Goal: Task Accomplishment & Management: Manage account settings

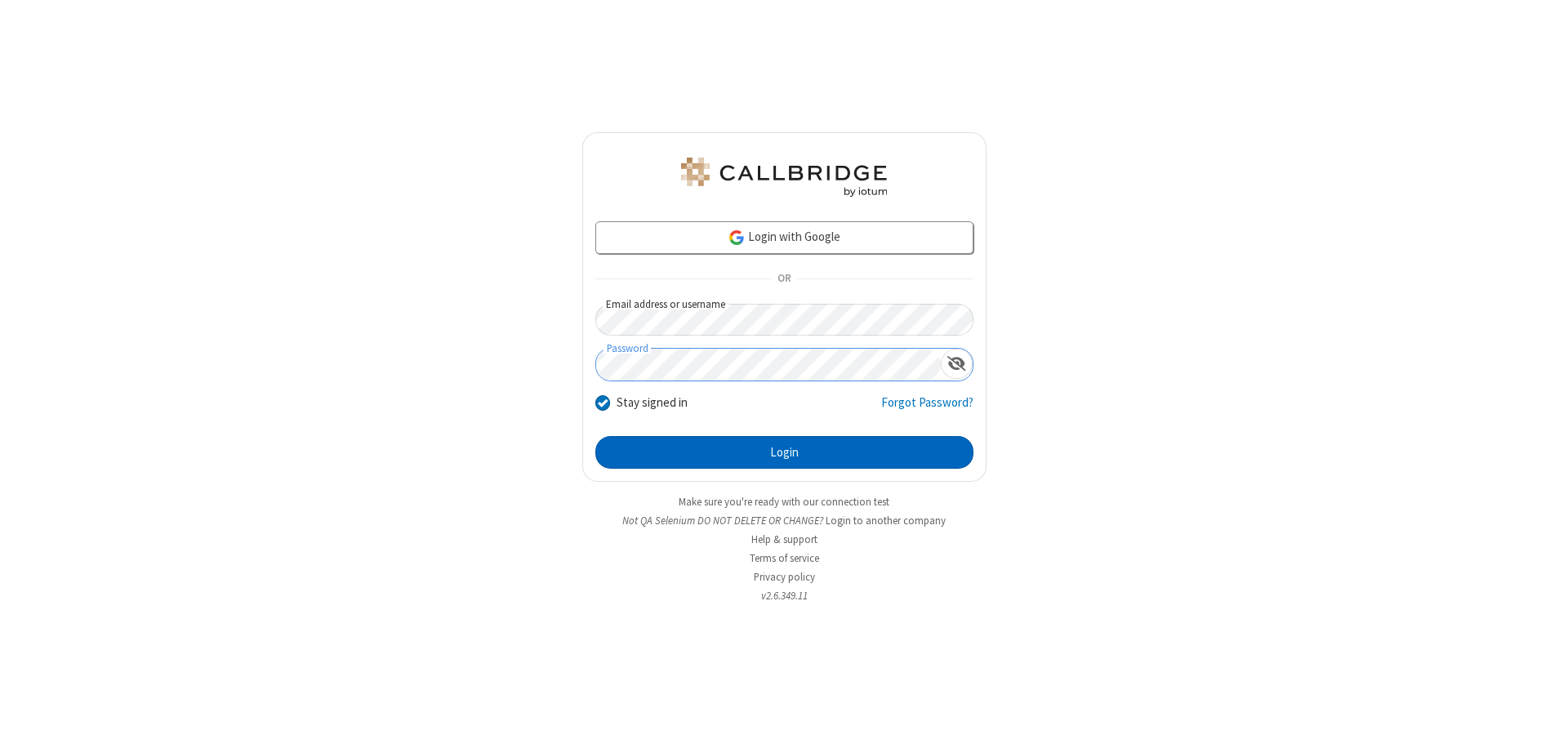
click at [784, 452] on button "Login" at bounding box center [785, 452] width 378 height 32
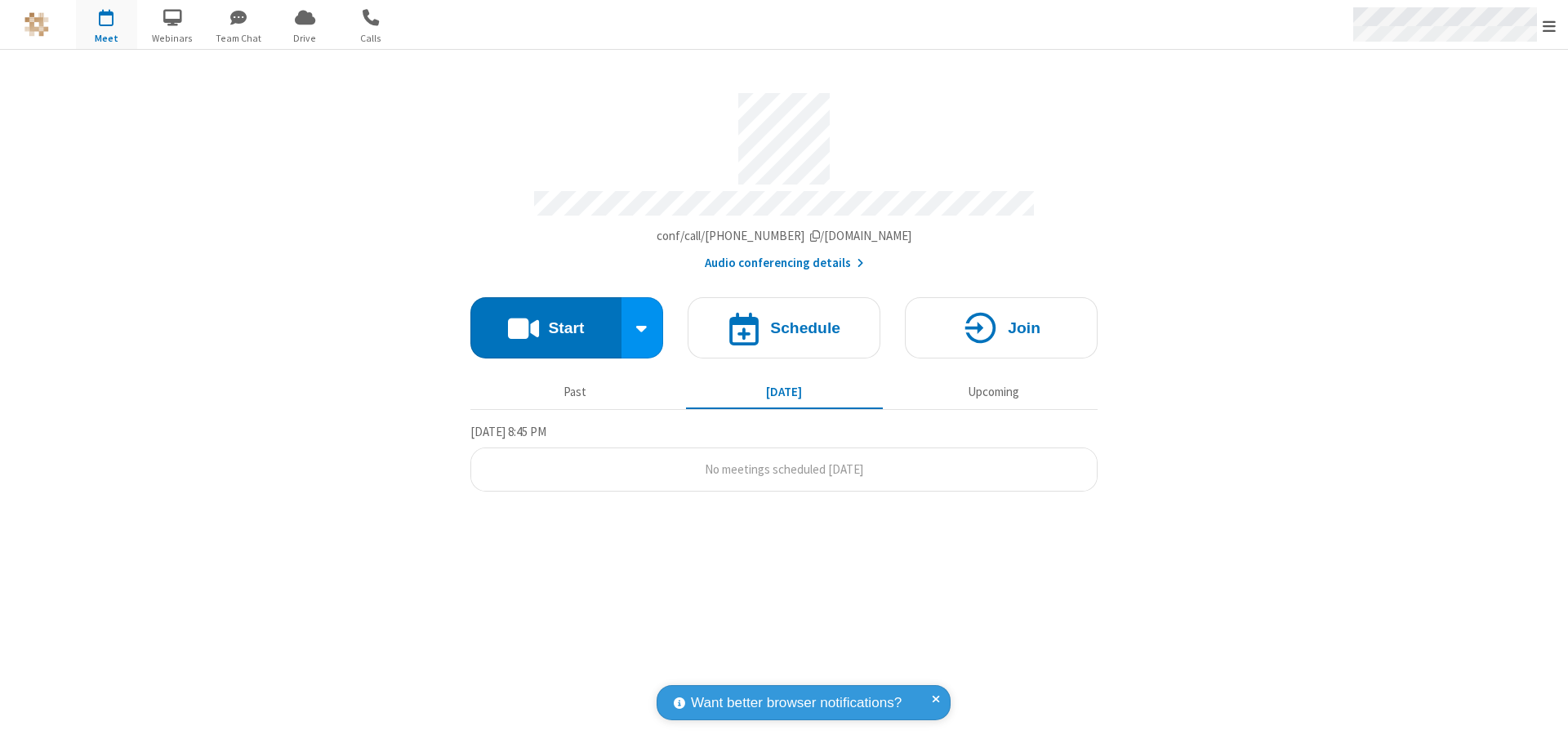
click at [1550, 25] on span "Open menu" at bounding box center [1549, 26] width 13 height 17
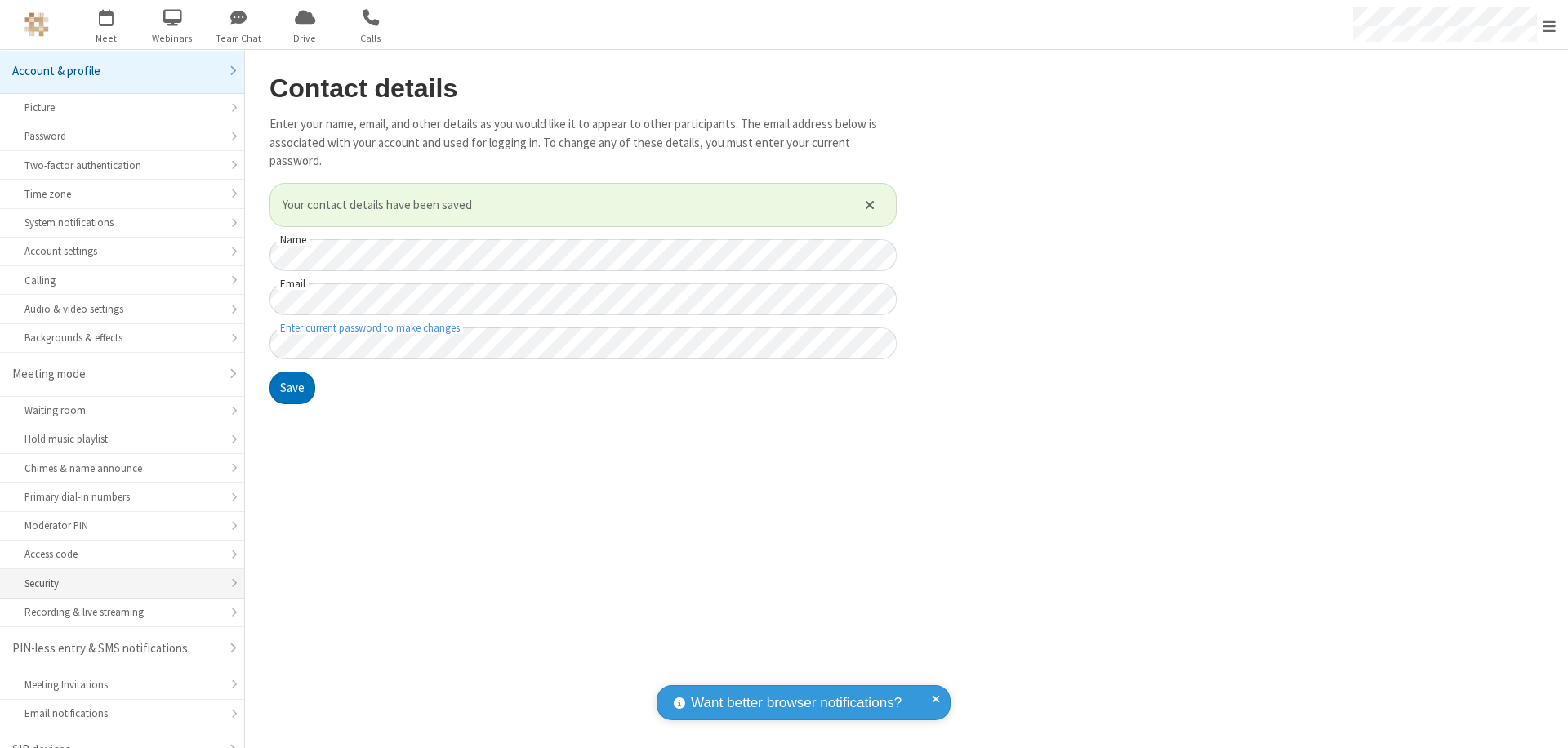
click at [116, 576] on div "Security" at bounding box center [122, 584] width 195 height 16
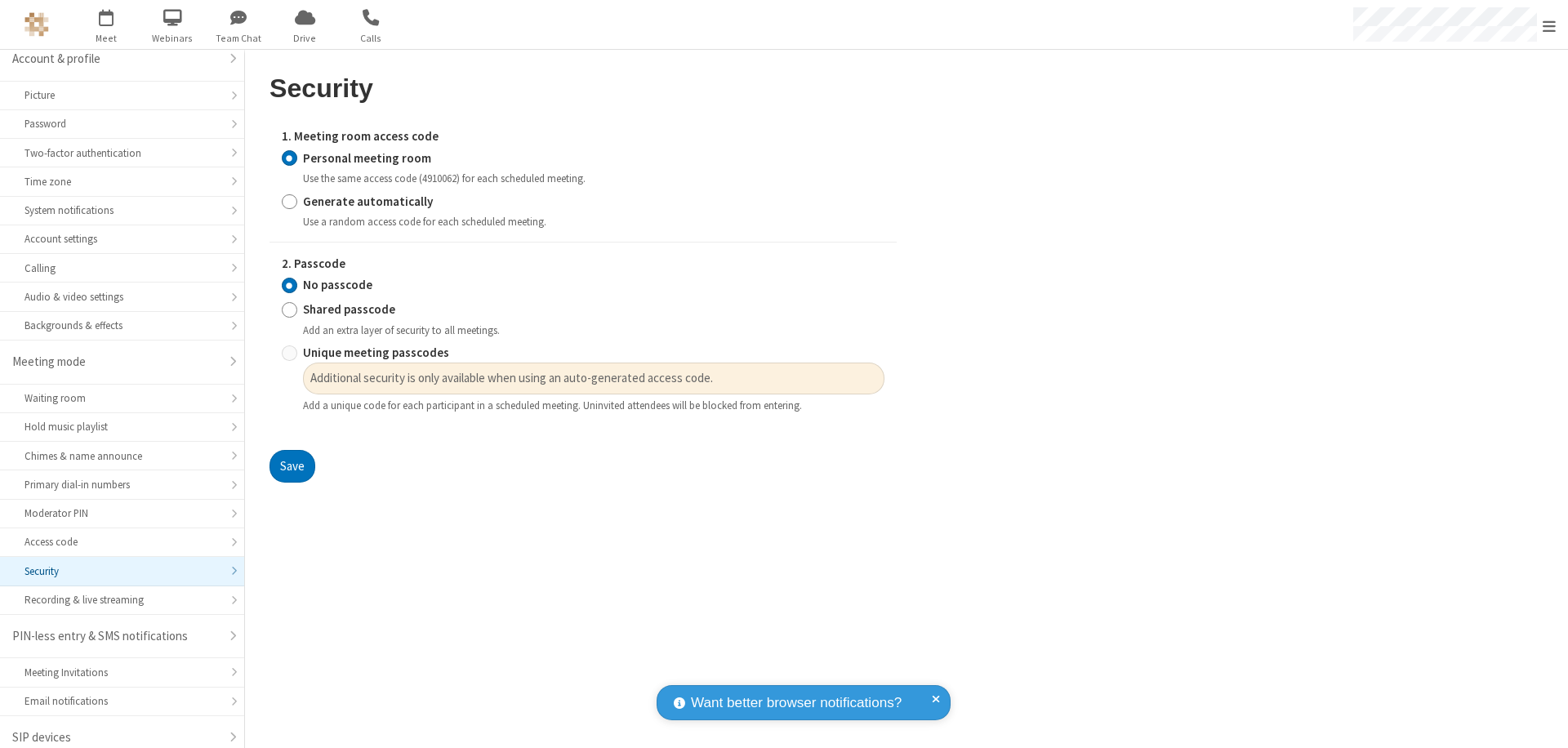
click at [289, 201] on input "Generate automatically" at bounding box center [290, 201] width 16 height 17
radio input "true"
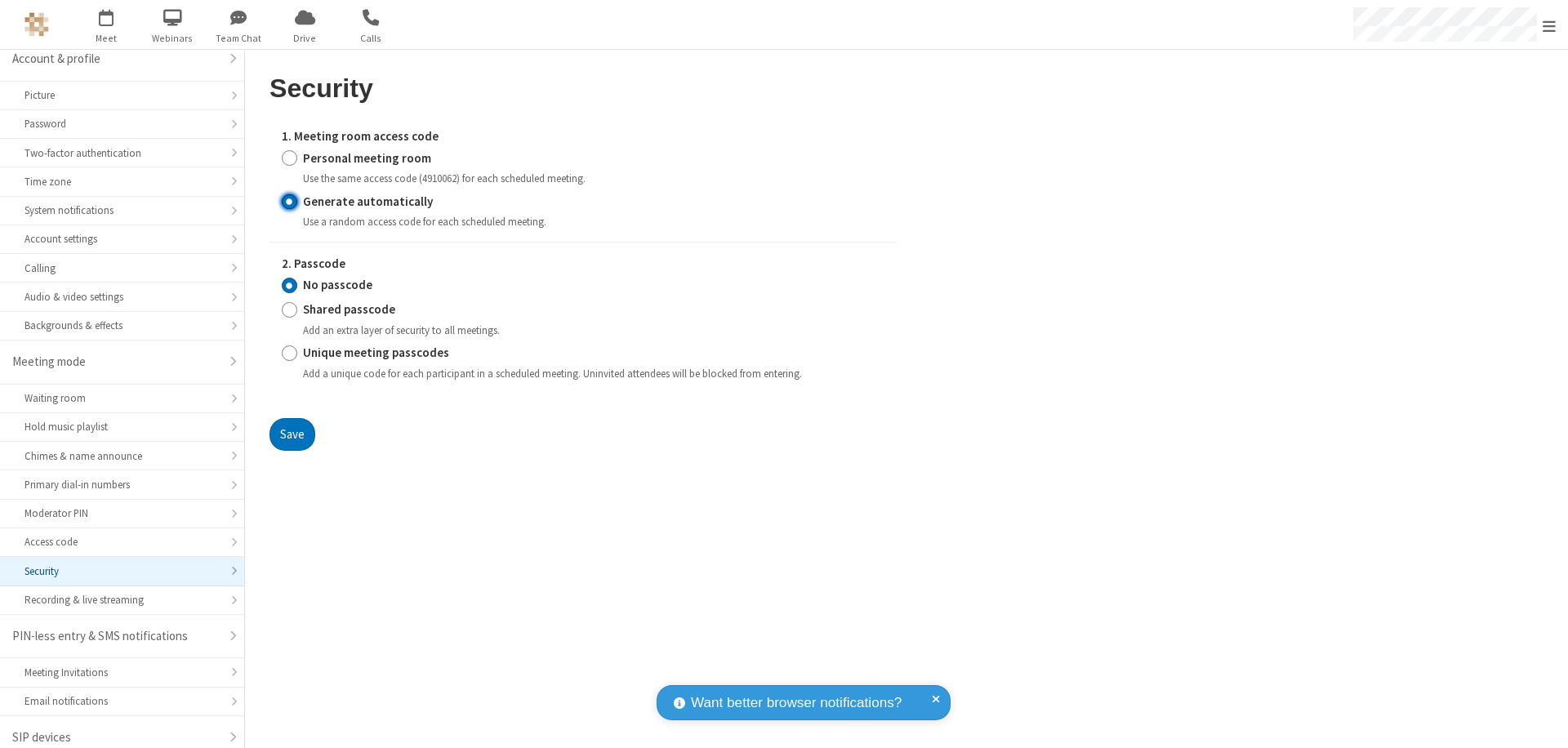
click at [289, 310] on input "Shared passcode" at bounding box center [290, 310] width 16 height 17
radio input "true"
click at [291, 451] on button "Save" at bounding box center [292, 434] width 46 height 32
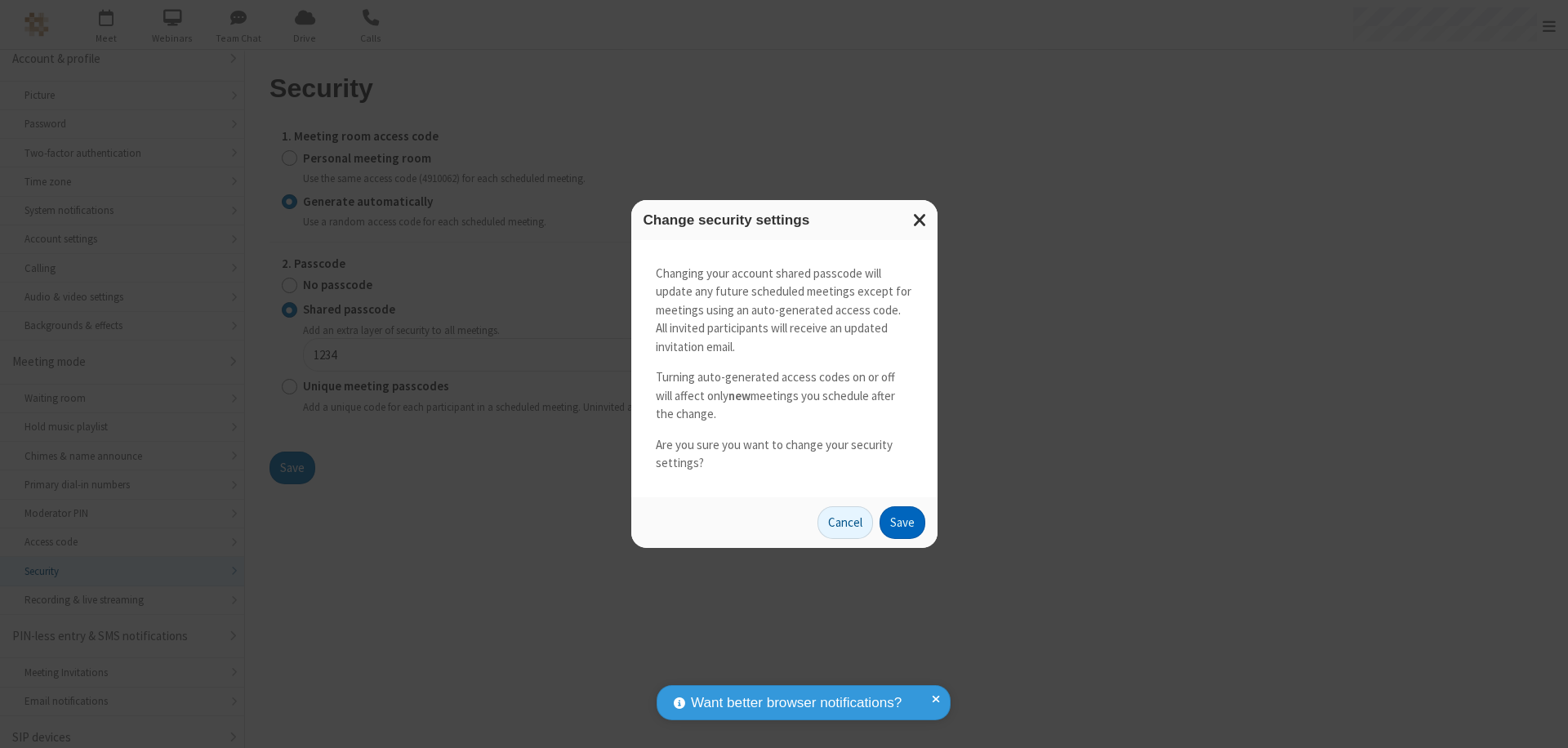
click at [902, 522] on button "Save" at bounding box center [902, 522] width 46 height 32
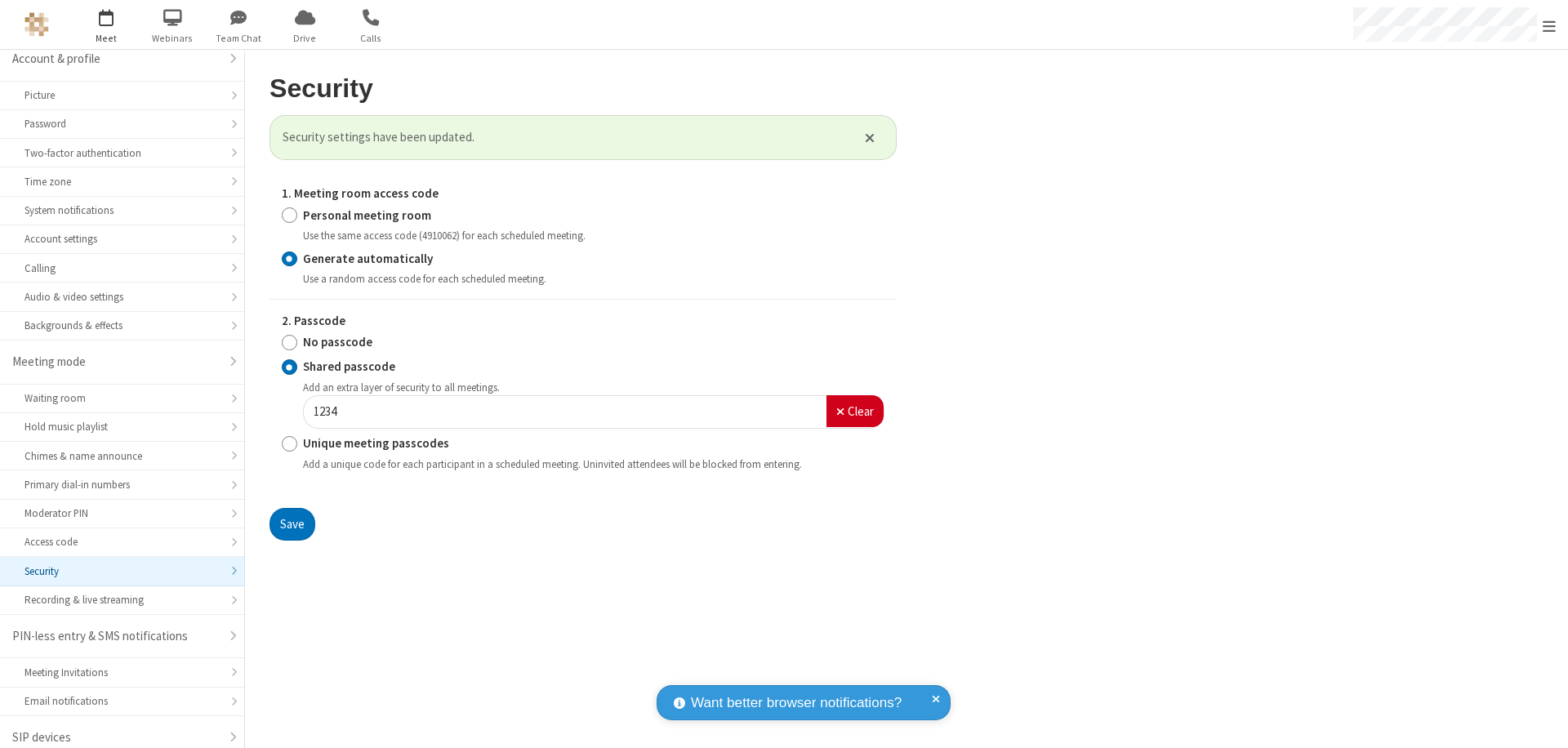
click at [1550, 25] on span "Open menu" at bounding box center [1549, 26] width 13 height 17
click at [106, 24] on span "button" at bounding box center [107, 17] width 61 height 28
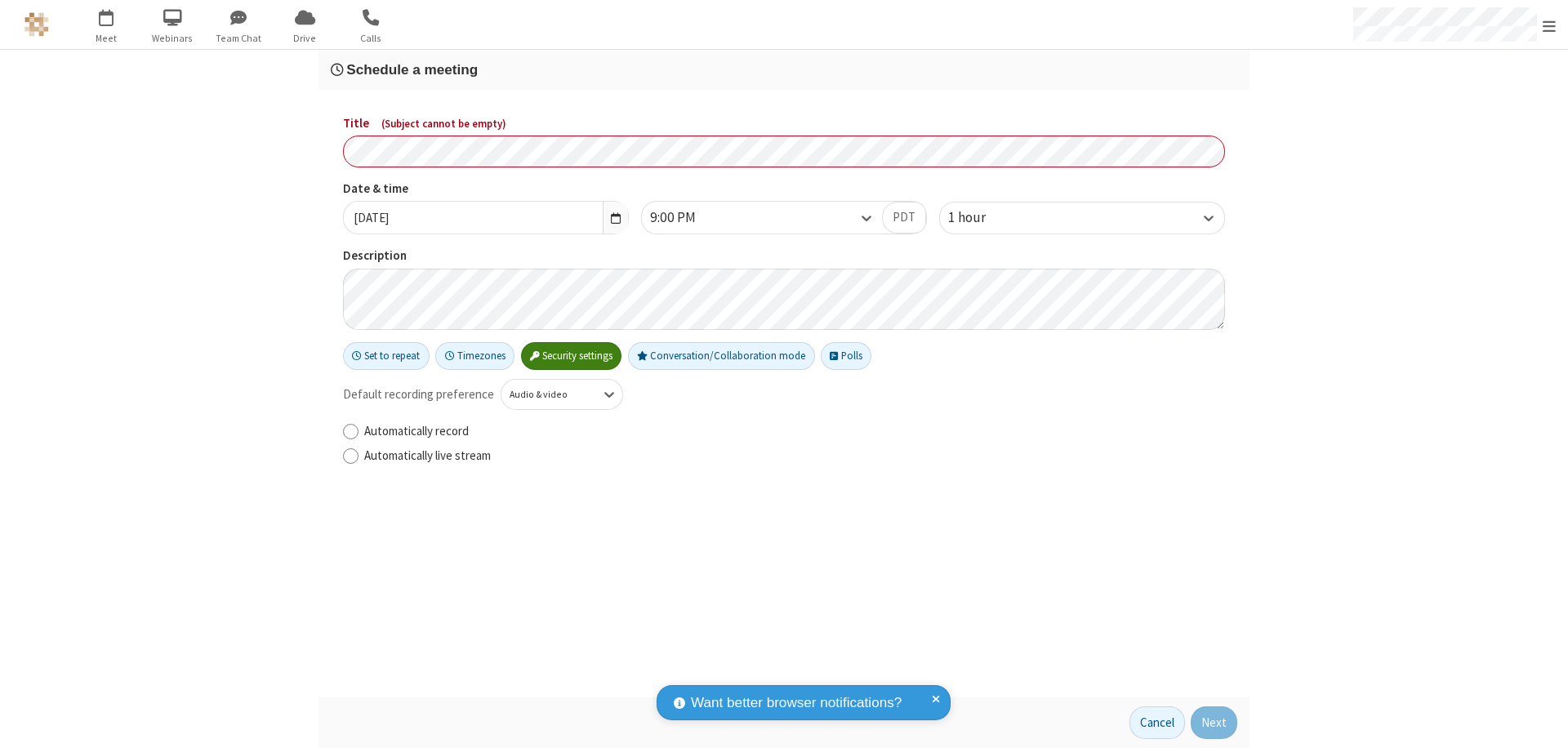
click at [784, 69] on h3 "Schedule a meeting" at bounding box center [784, 70] width 906 height 16
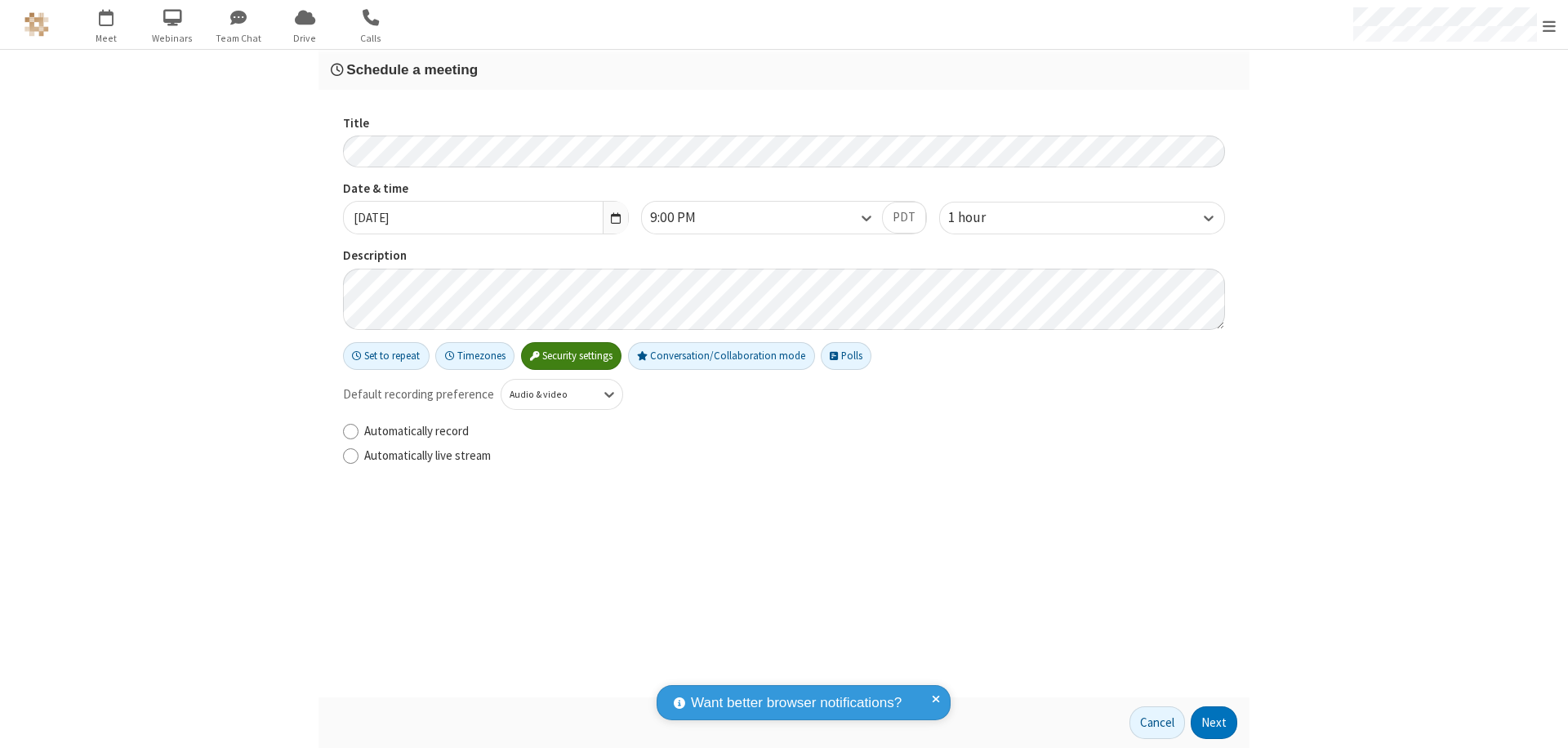
click at [1214, 723] on button "Next" at bounding box center [1214, 723] width 46 height 32
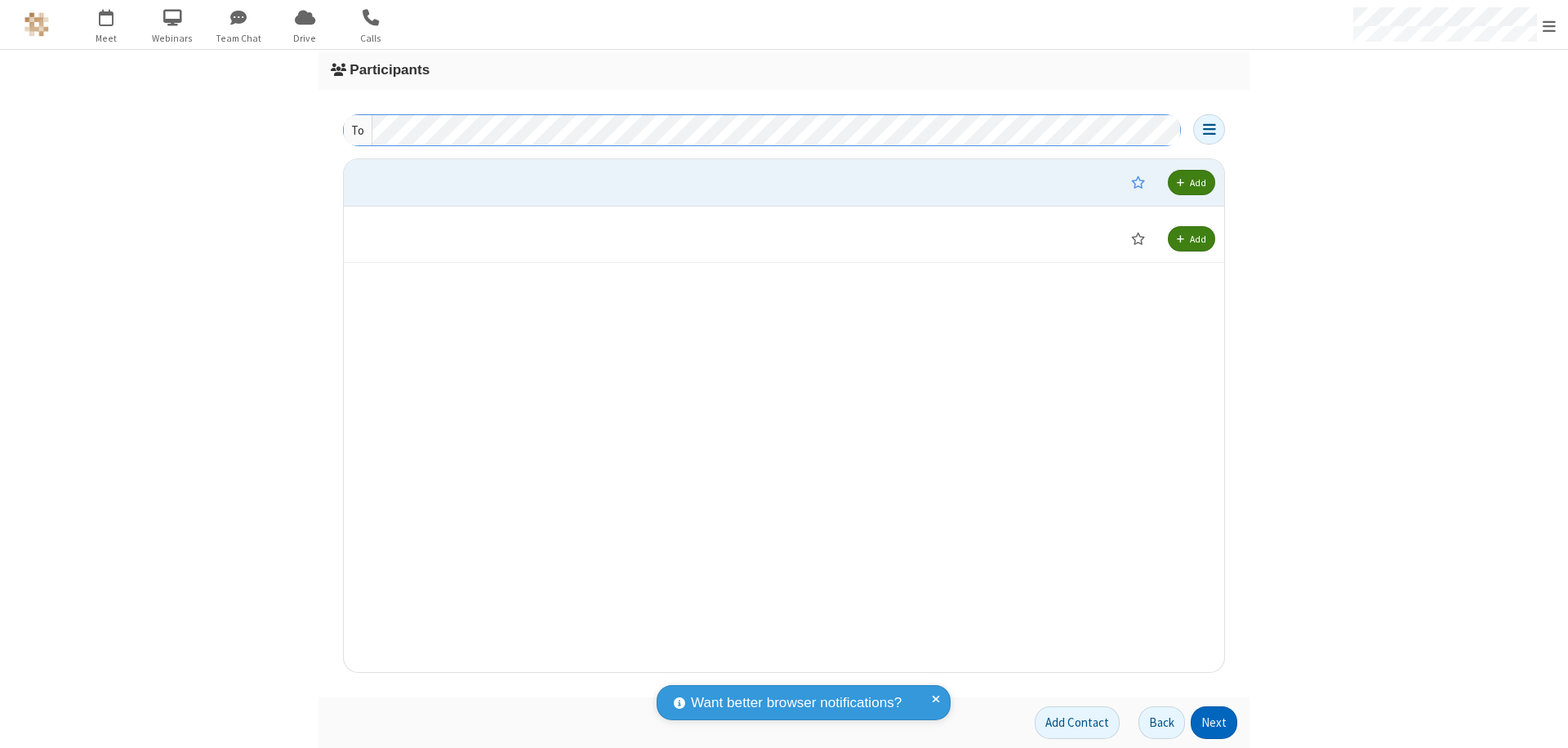
click at [1214, 723] on button "Next" at bounding box center [1214, 723] width 46 height 32
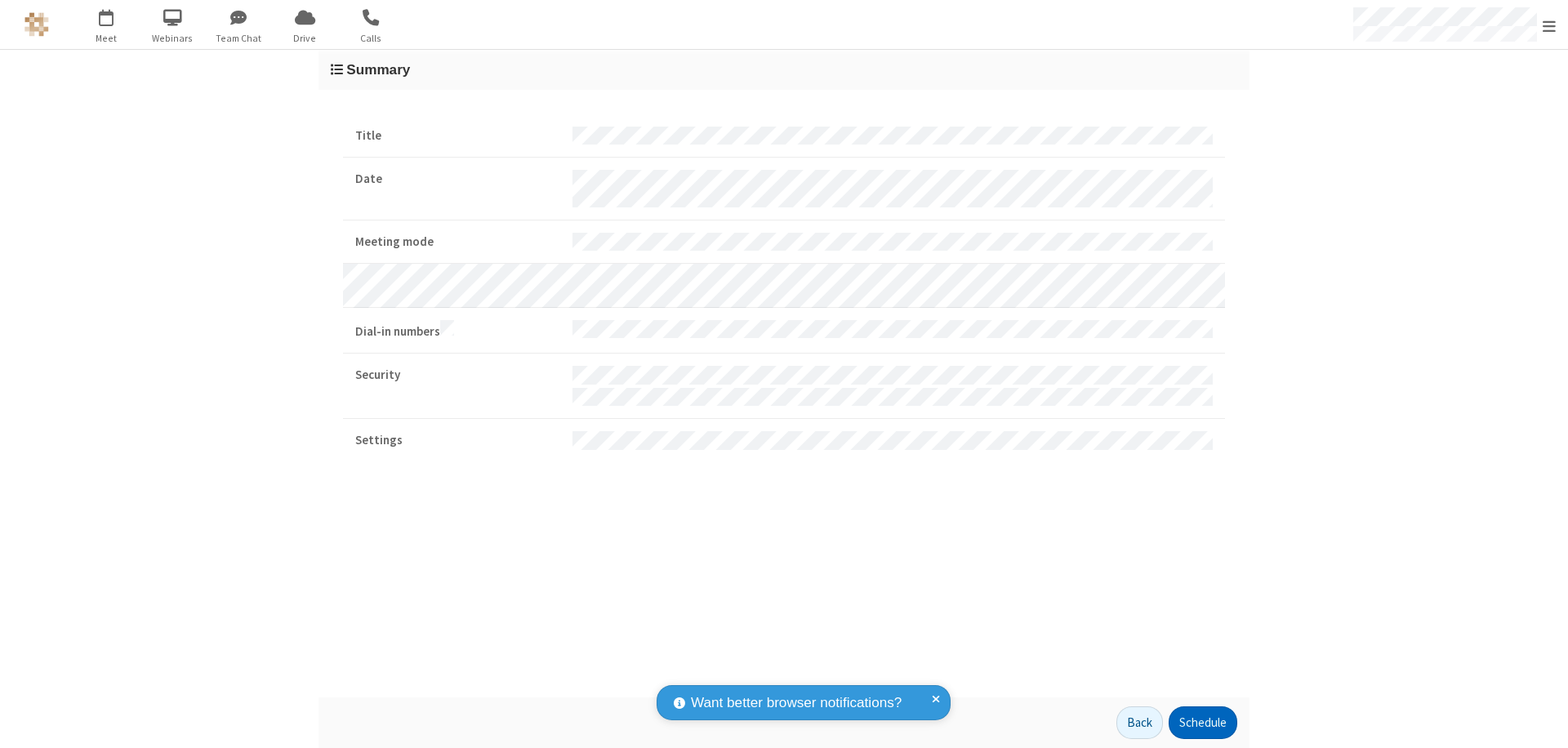
click at [1202, 723] on button "Schedule" at bounding box center [1203, 723] width 68 height 32
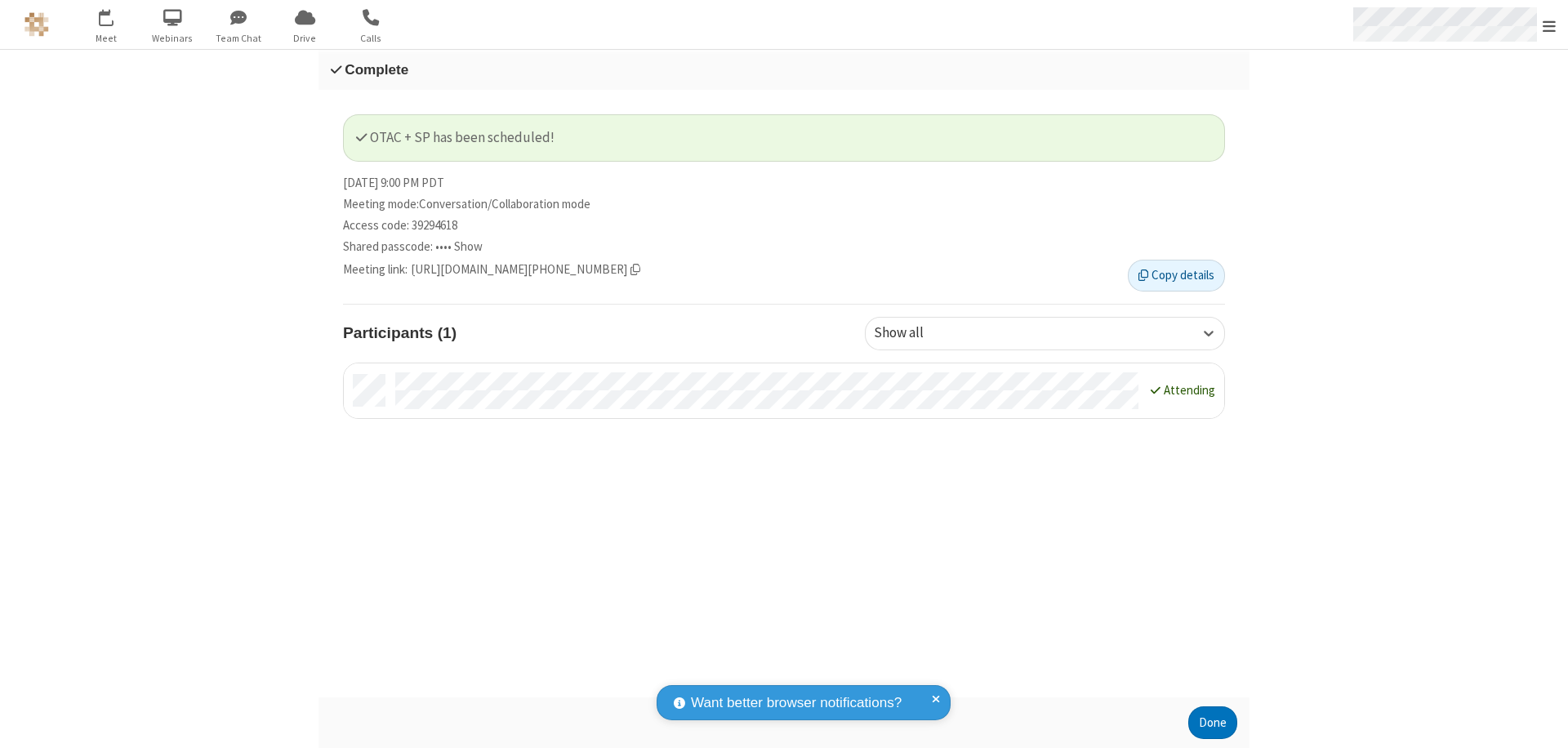
click at [1550, 24] on span "Open menu" at bounding box center [1549, 26] width 13 height 17
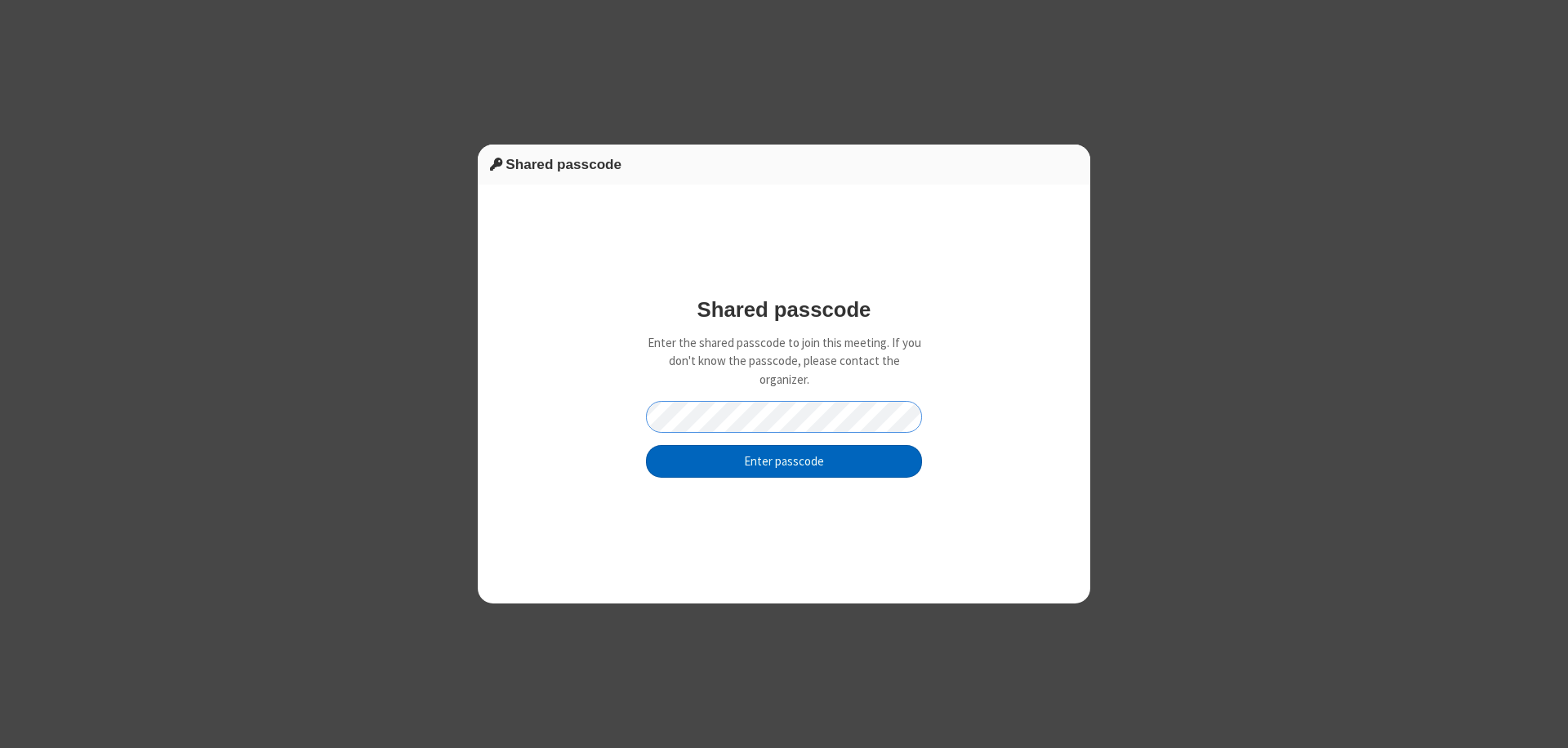
click at [784, 461] on button "Enter passcode" at bounding box center [784, 461] width 276 height 32
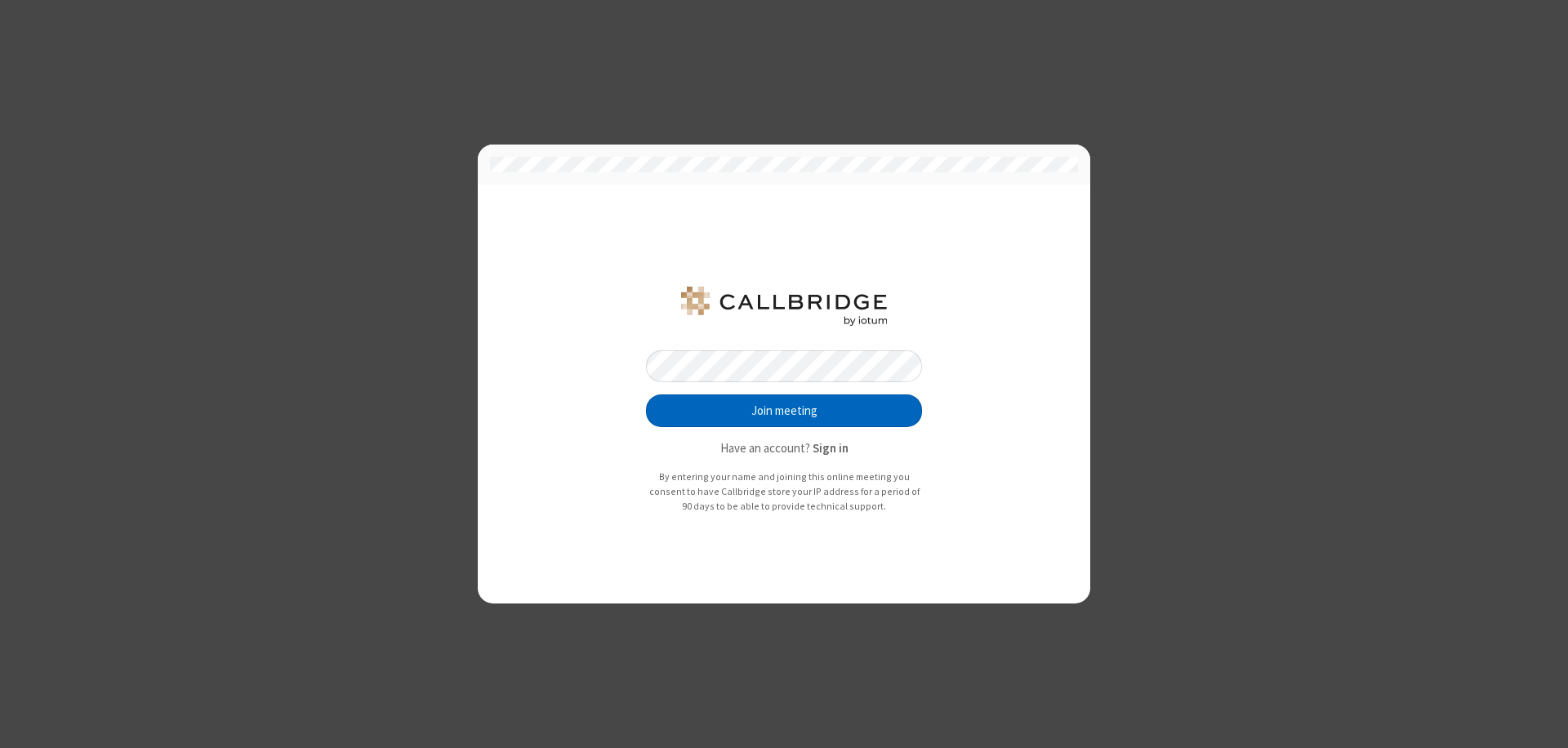
click at [784, 411] on button "Join meeting" at bounding box center [784, 410] width 276 height 32
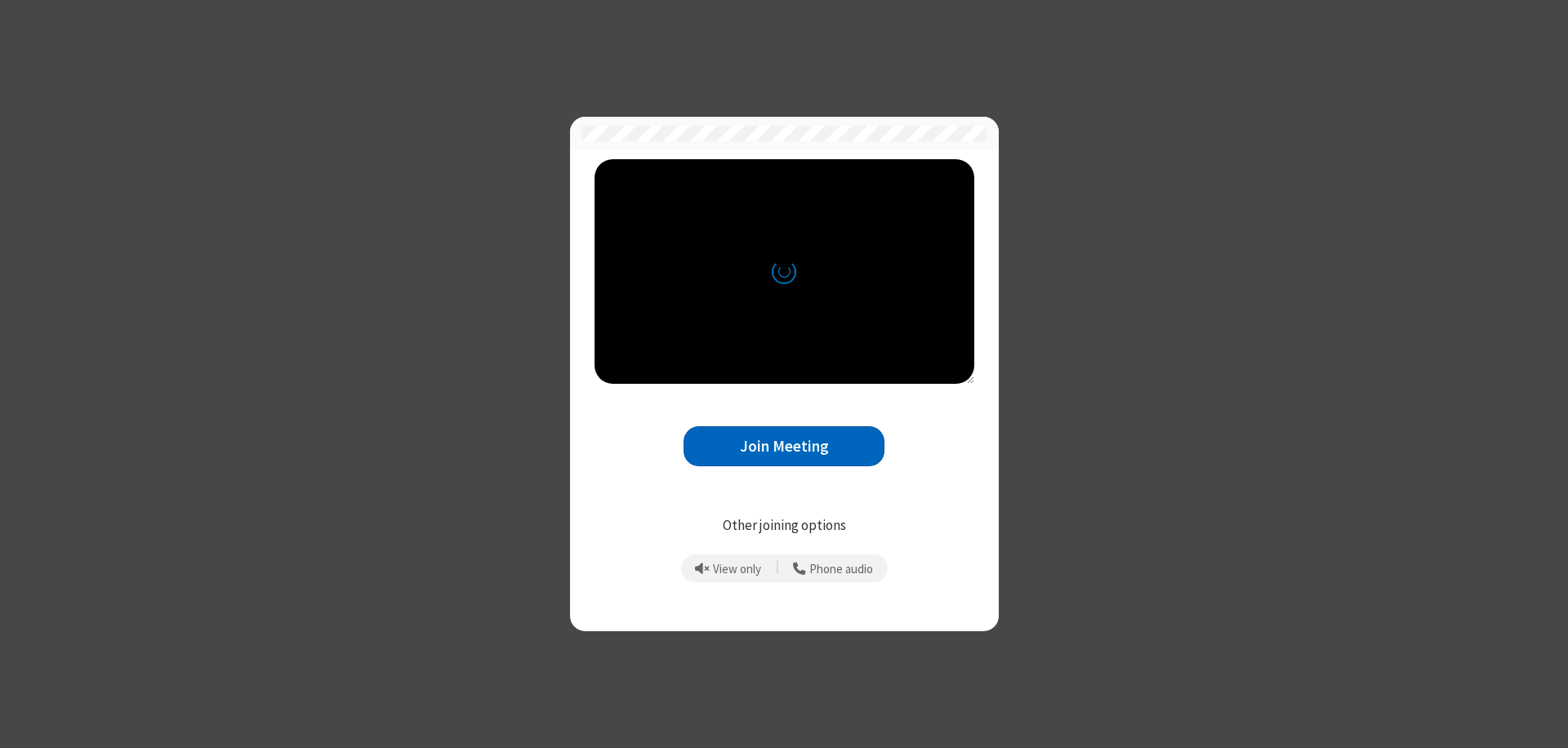
click at [784, 446] on button "Join Meeting" at bounding box center [784, 446] width 201 height 40
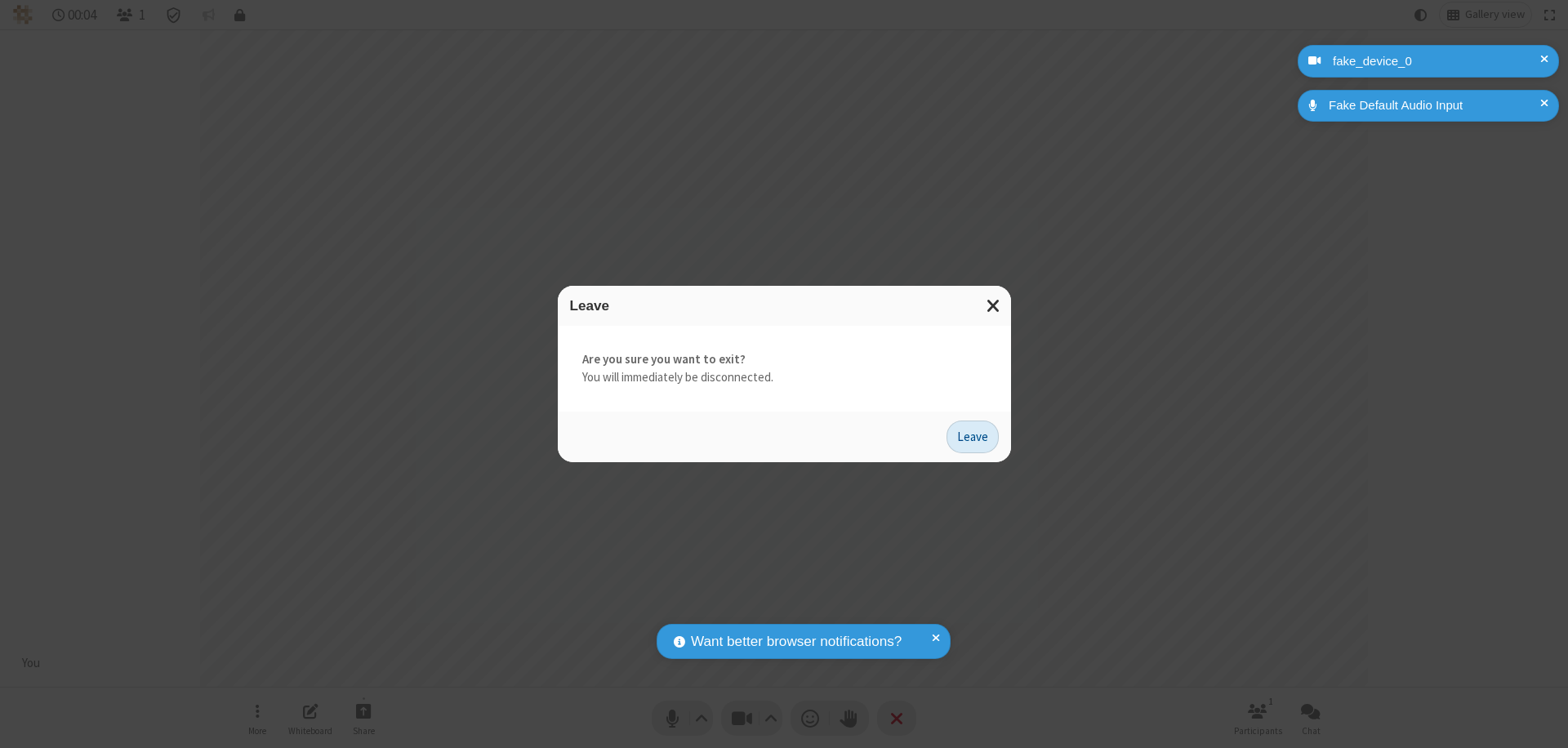
click at [973, 437] on button "Leave" at bounding box center [973, 437] width 52 height 32
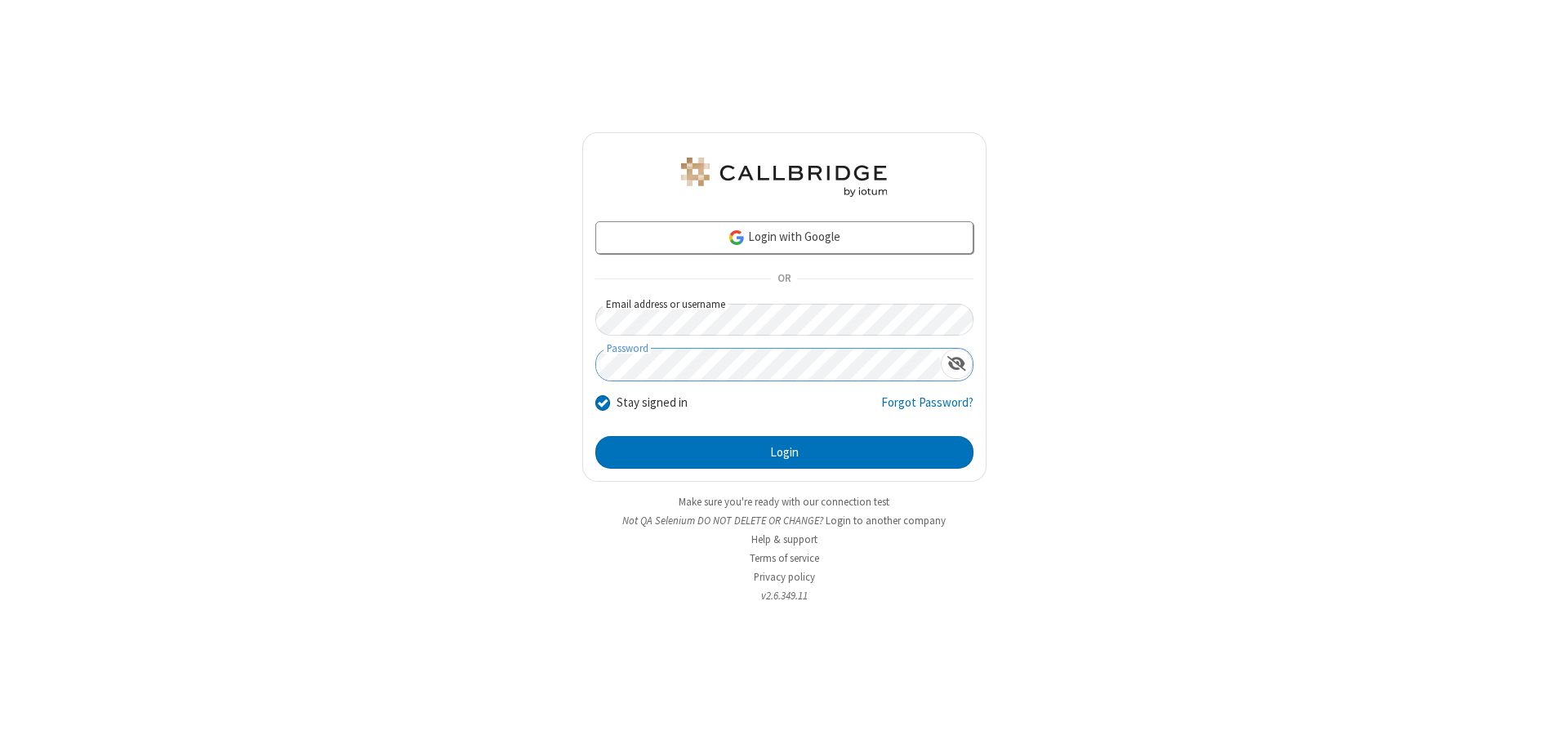
click at [784, 452] on button "Login" at bounding box center [785, 452] width 378 height 32
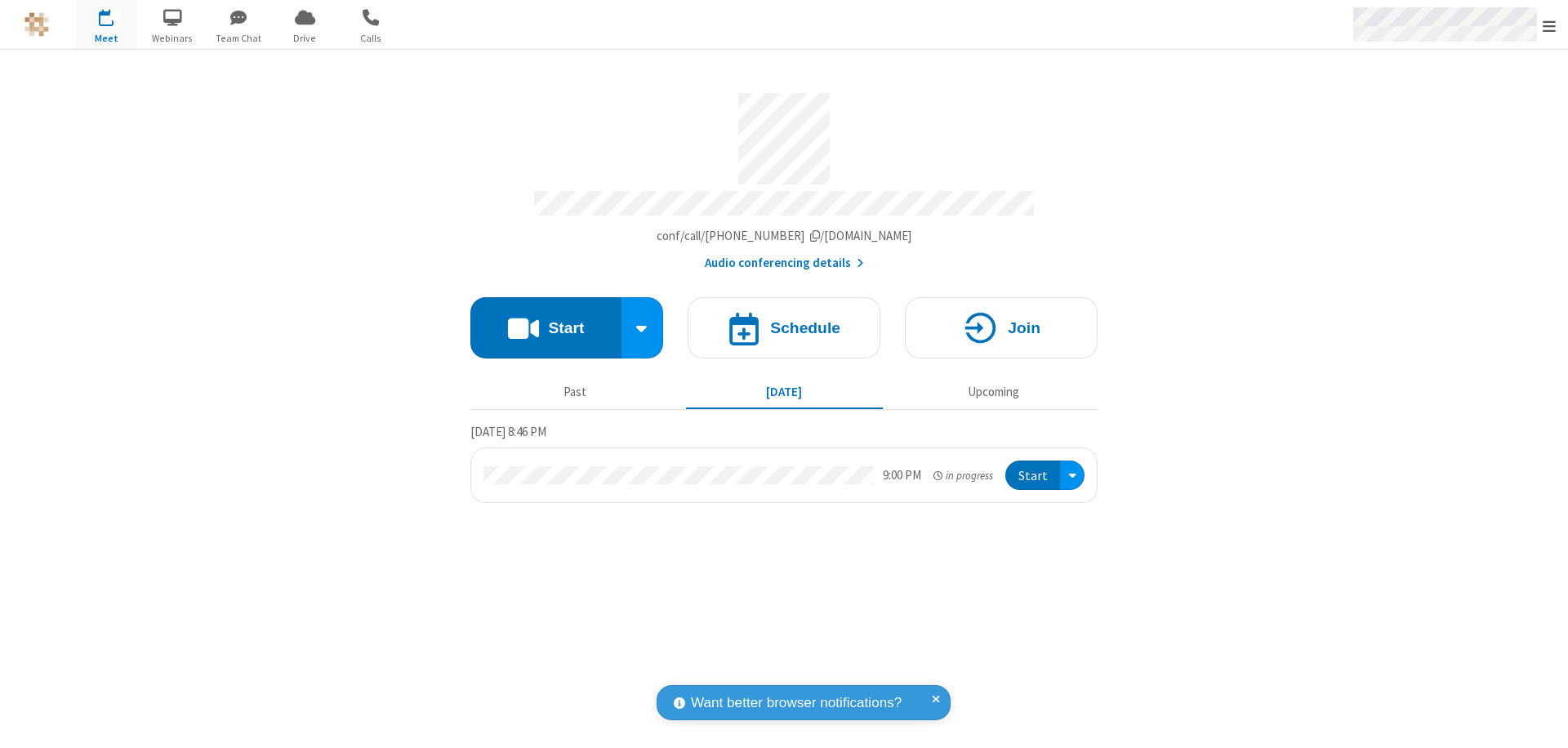
click at [1550, 25] on span "Open menu" at bounding box center [1549, 26] width 13 height 17
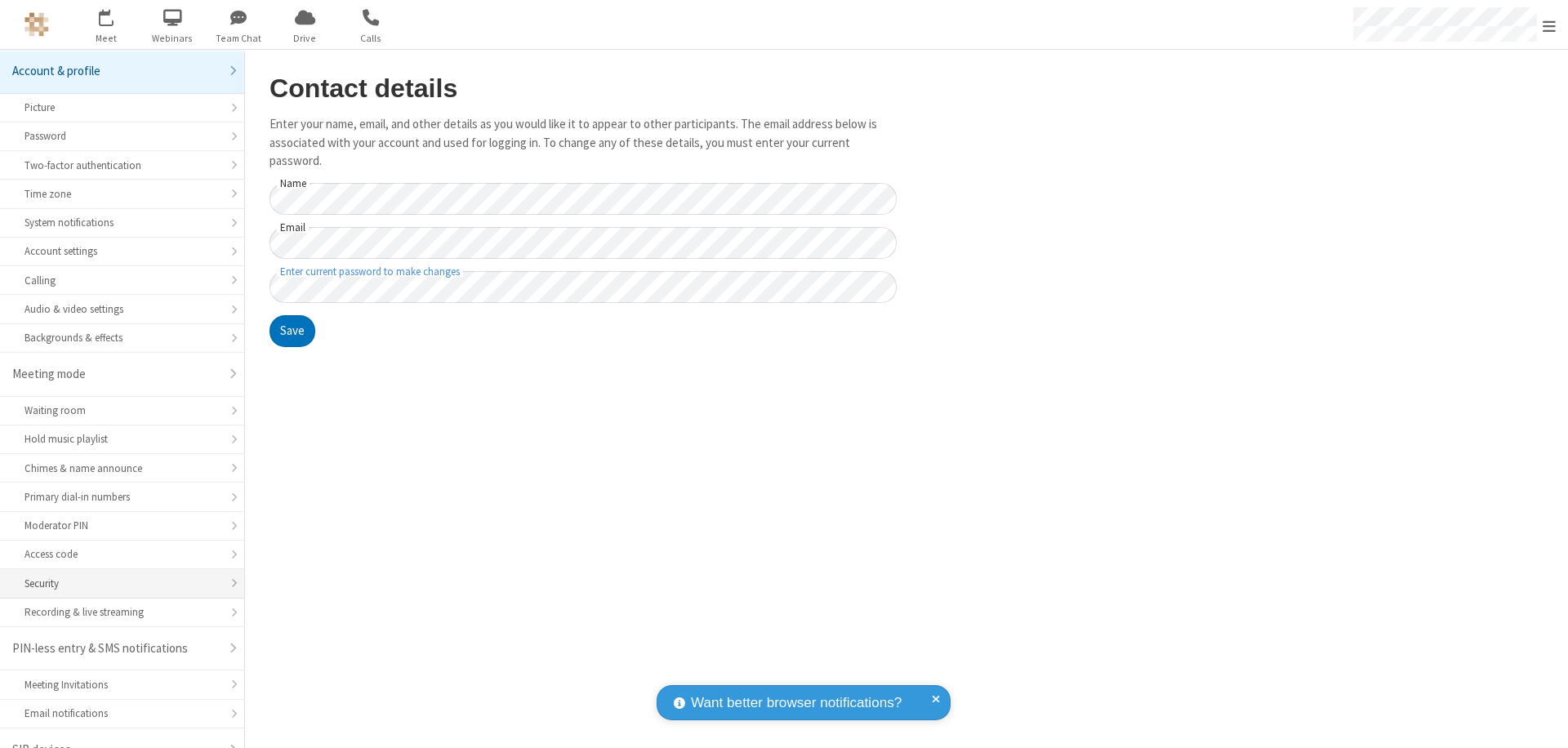
click at [116, 576] on div "Security" at bounding box center [122, 584] width 195 height 16
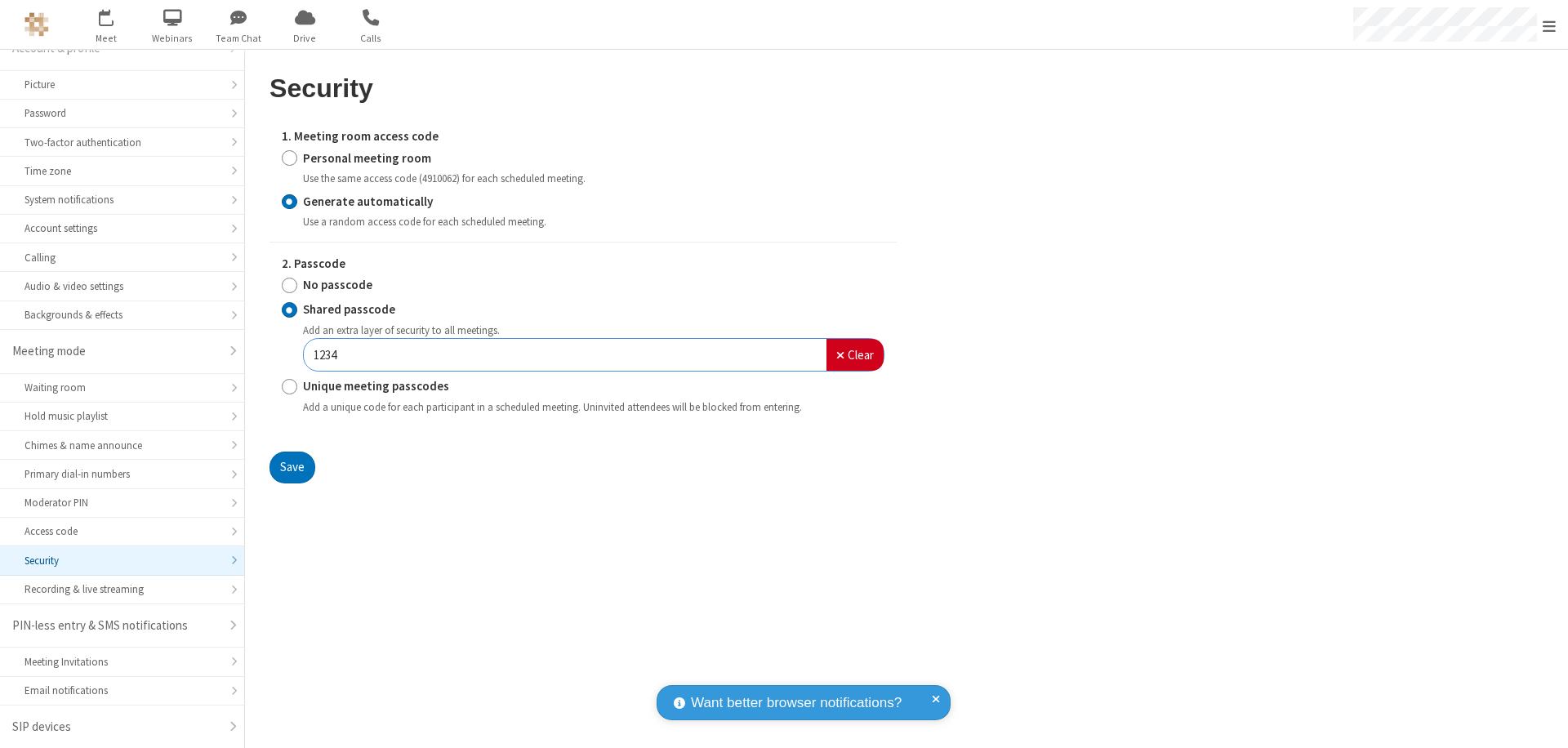
click at [289, 157] on input "Personal meeting room" at bounding box center [290, 158] width 16 height 17
radio input "true"
click at [289, 285] on input "No passcode" at bounding box center [290, 285] width 16 height 17
radio input "true"
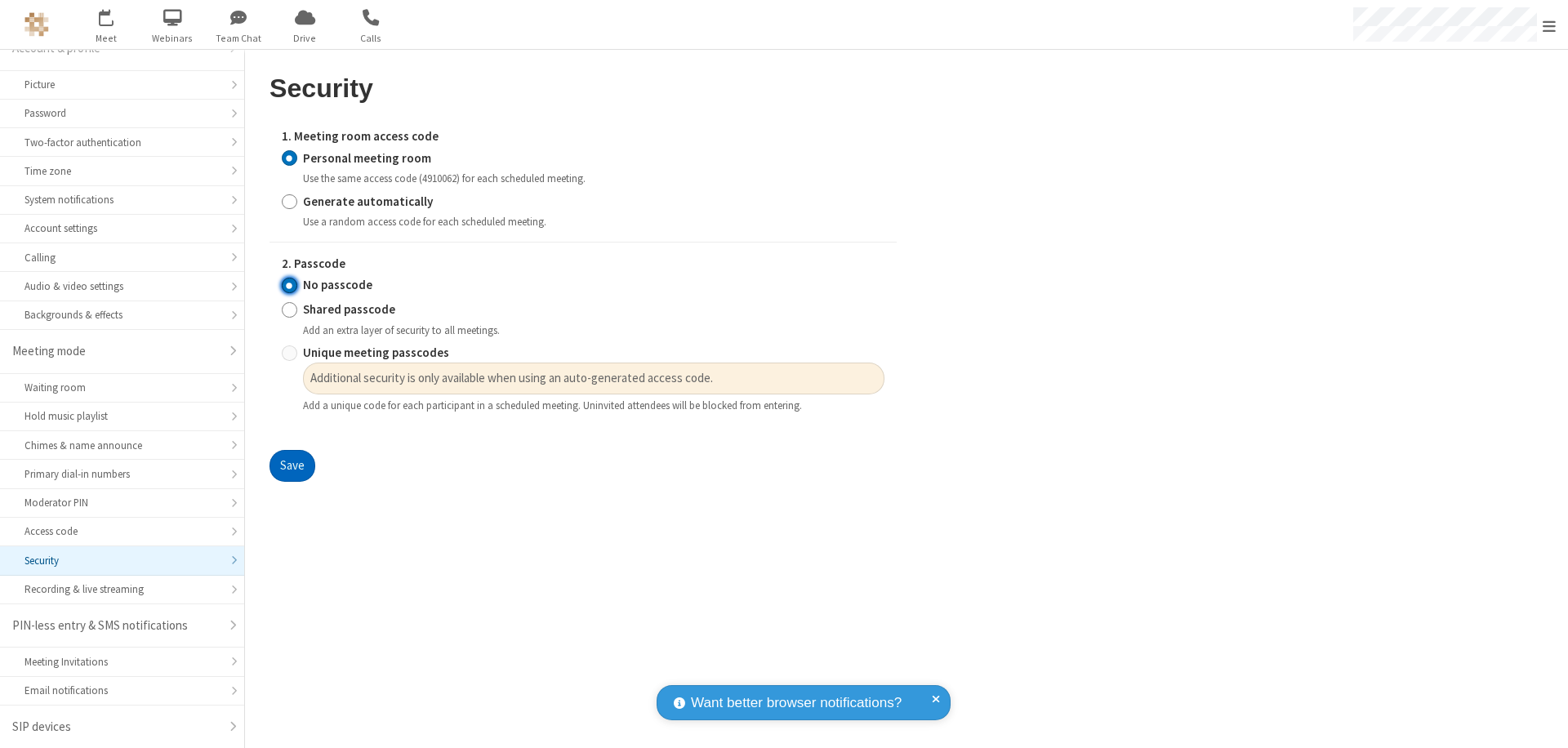
click at [291, 466] on button "Save" at bounding box center [292, 465] width 46 height 32
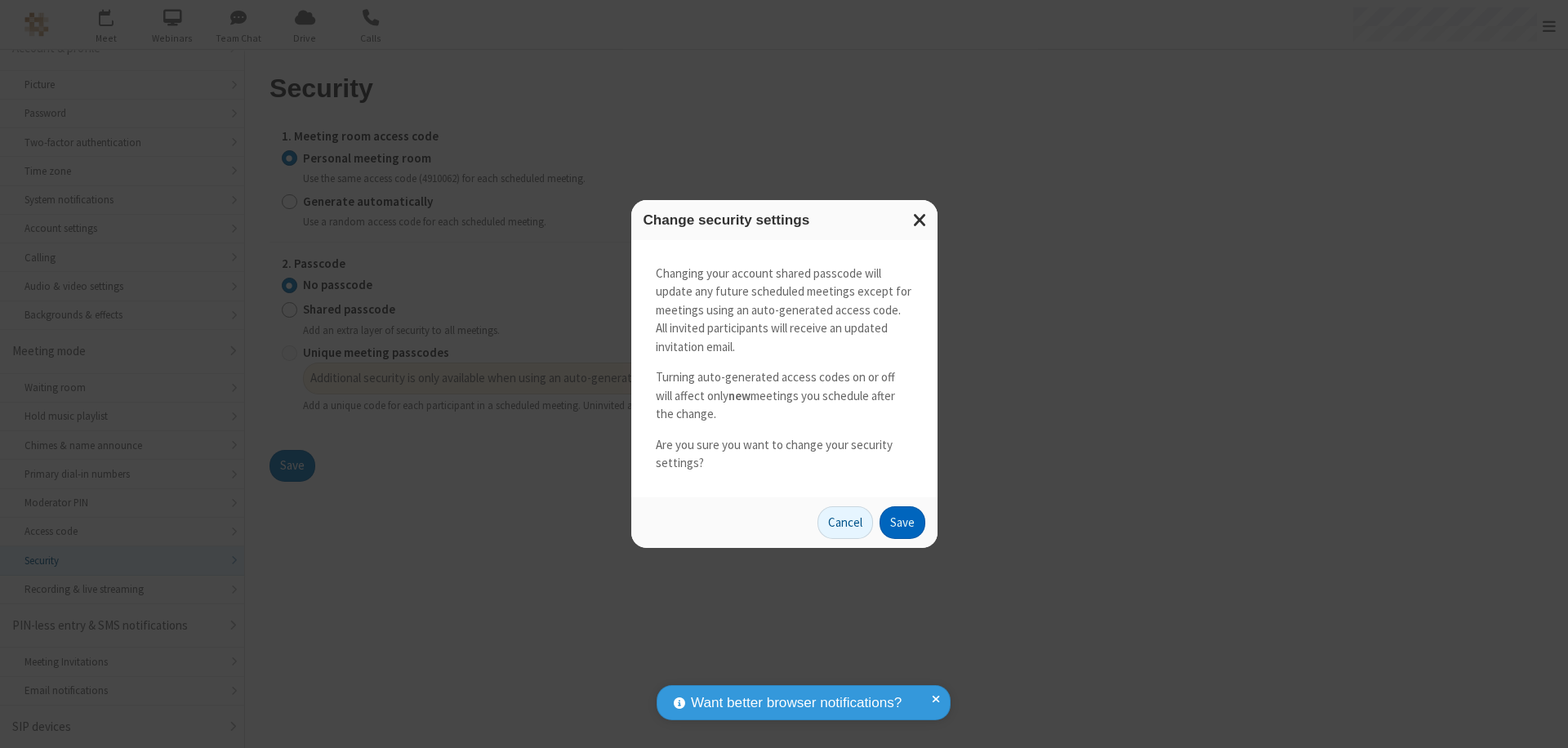
click at [902, 522] on button "Save" at bounding box center [902, 522] width 46 height 32
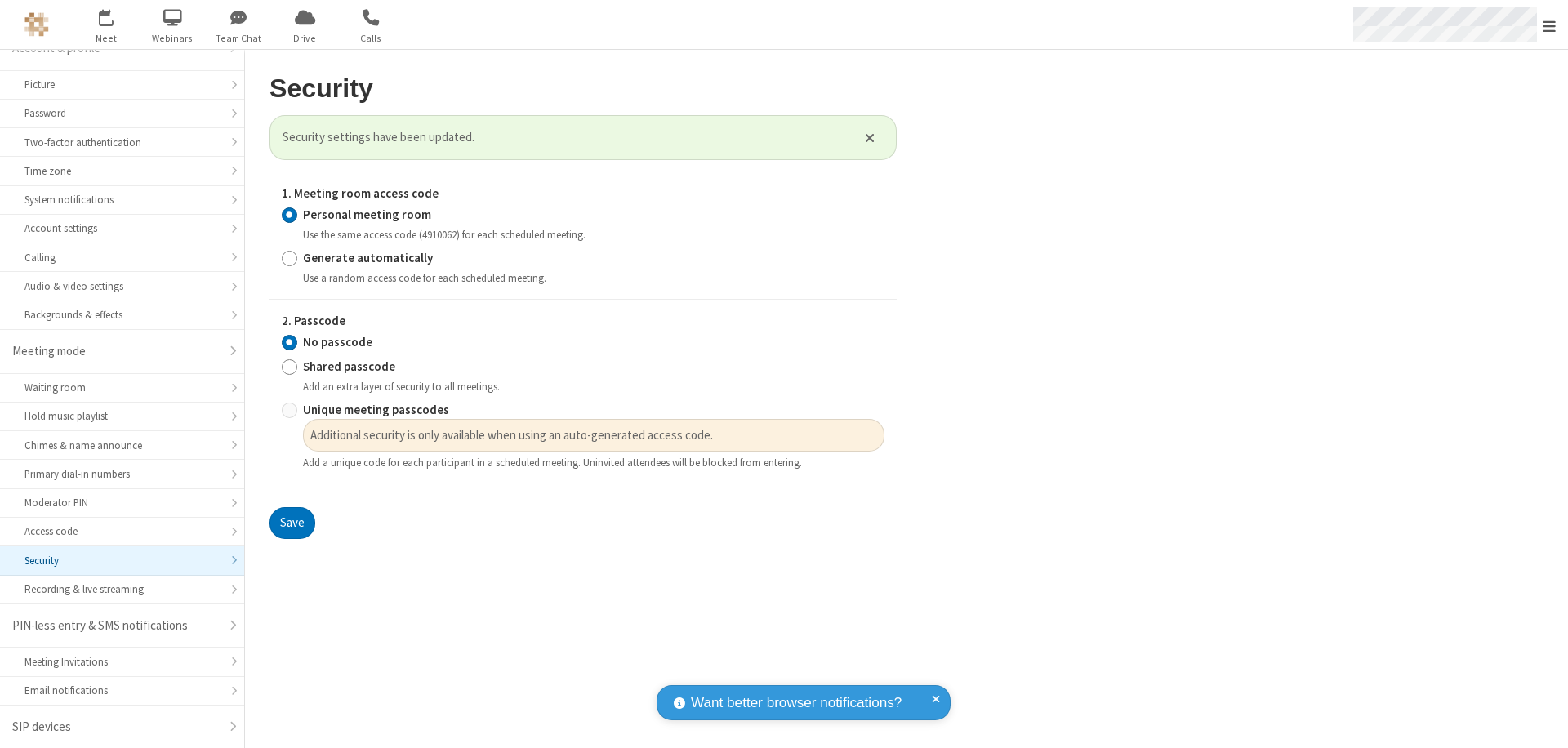
click at [1550, 24] on span "Open menu" at bounding box center [1549, 26] width 13 height 17
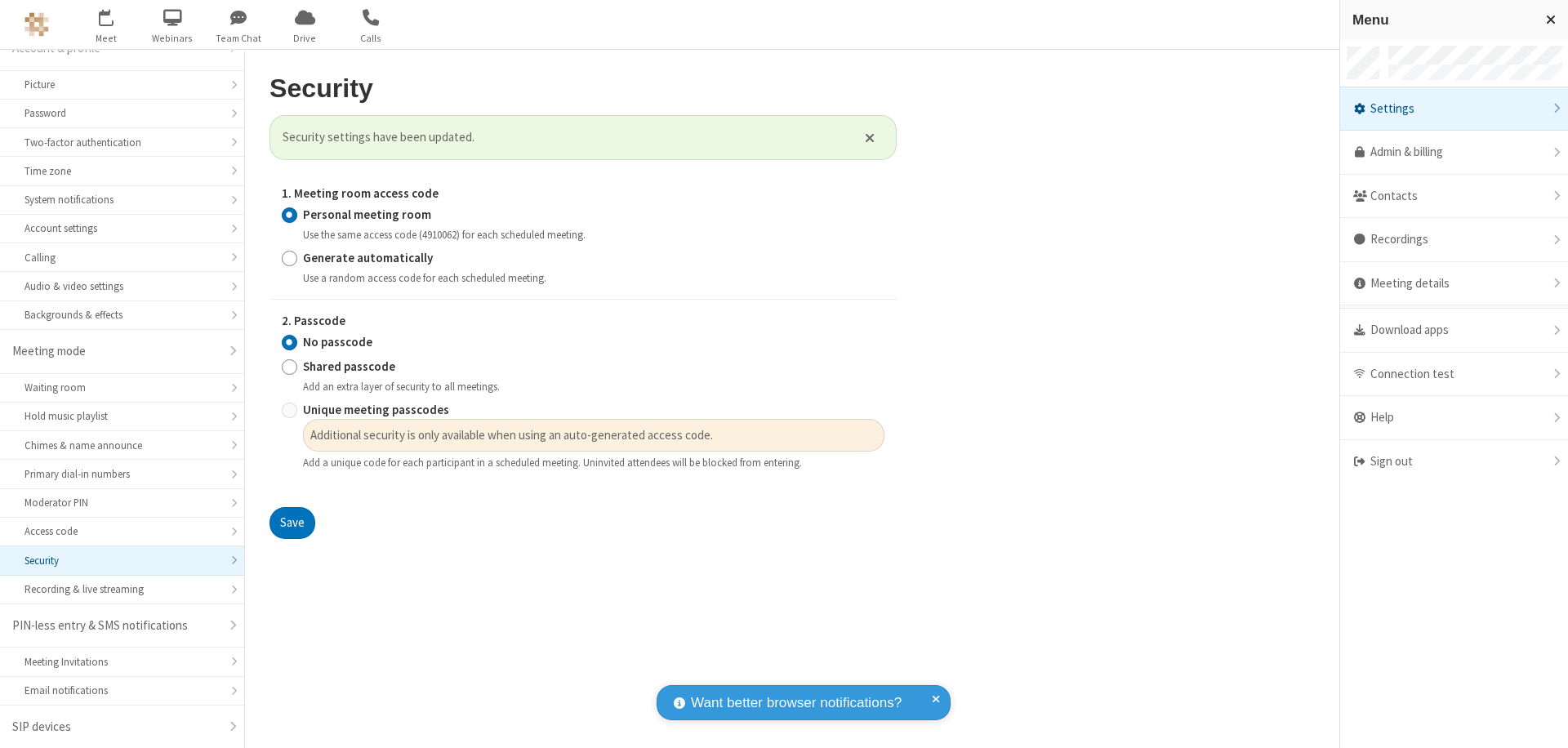
click at [1460, 461] on div "Sign out" at bounding box center [1454, 461] width 228 height 43
